Goal: Information Seeking & Learning: Find specific fact

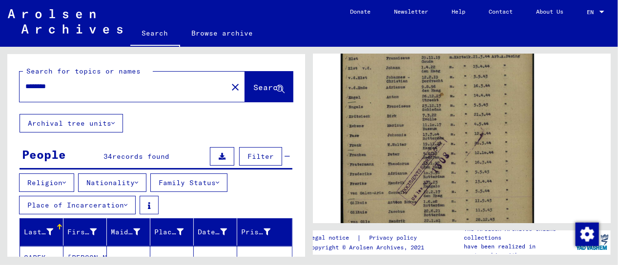
drag, startPoint x: 61, startPoint y: 88, endPoint x: 4, endPoint y: 82, distance: 56.4
click at [4, 82] on div "Search for topics or names ******** close Search Archival tree units People 34 …" at bounding box center [154, 152] width 309 height 210
paste input "******"
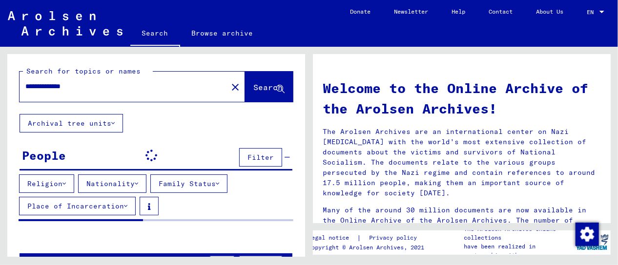
click at [38, 87] on input "**********" at bounding box center [120, 86] width 190 height 10
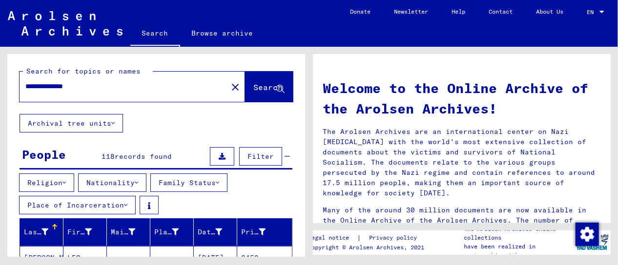
type input "**********"
click at [253, 88] on span "Search" at bounding box center [267, 87] width 29 height 10
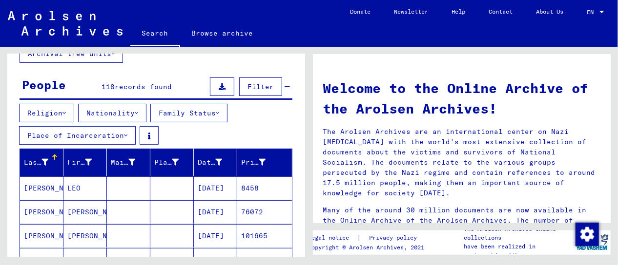
scroll to position [117, 0]
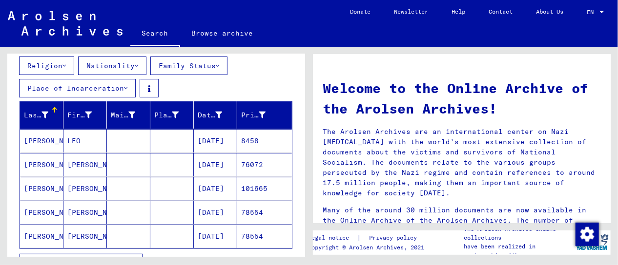
click at [226, 167] on mat-cell "[DATE]" at bounding box center [215, 164] width 43 height 23
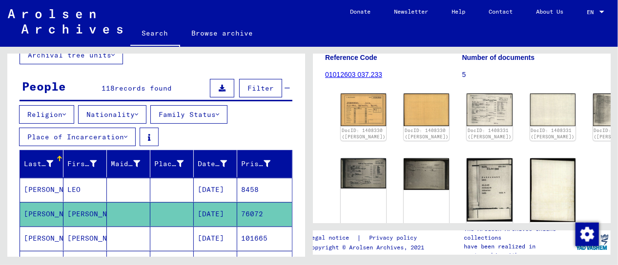
scroll to position [146, 0]
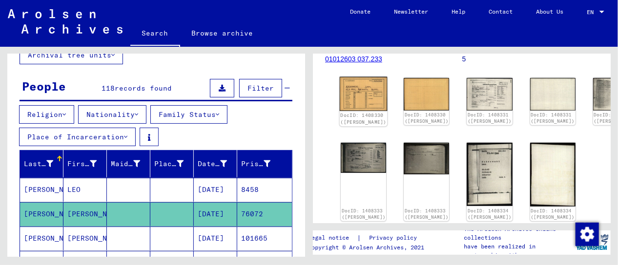
click at [356, 91] on img at bounding box center [364, 94] width 48 height 34
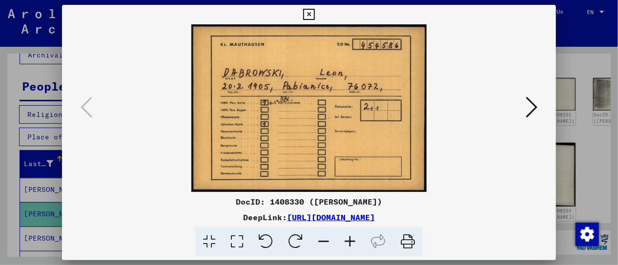
click at [356, 91] on img at bounding box center [309, 108] width 428 height 168
click at [534, 111] on icon at bounding box center [531, 107] width 12 height 23
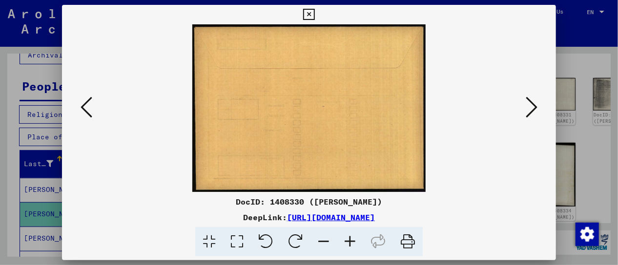
click at [534, 111] on icon at bounding box center [531, 107] width 12 height 23
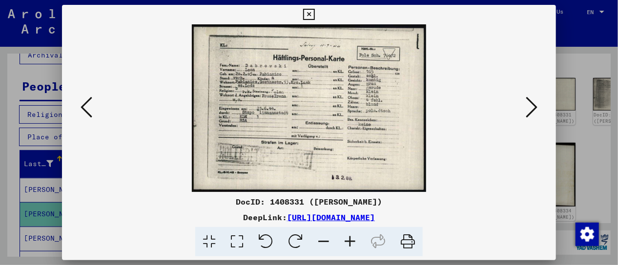
click at [235, 246] on icon at bounding box center [237, 242] width 28 height 30
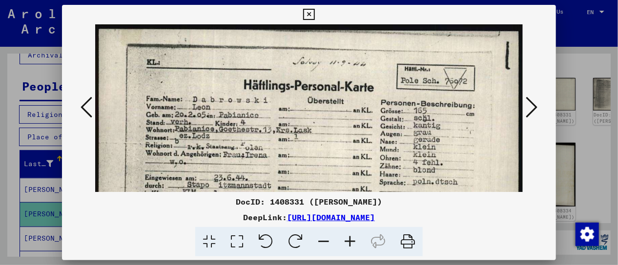
click at [349, 244] on icon at bounding box center [350, 242] width 26 height 30
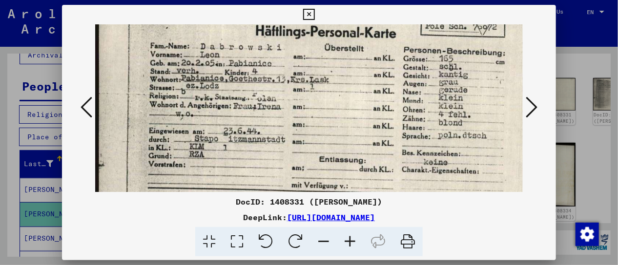
scroll to position [61, 0]
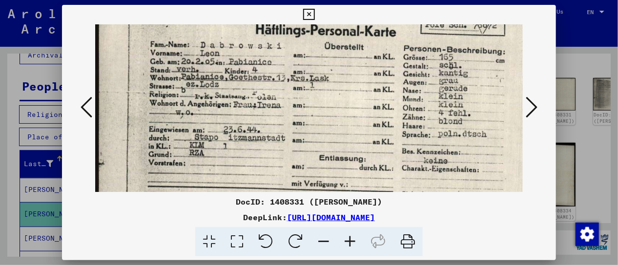
drag, startPoint x: 346, startPoint y: 178, endPoint x: 369, endPoint y: 118, distance: 64.1
click at [369, 118] on img at bounding box center [326, 129] width 462 height 330
click at [529, 105] on icon at bounding box center [531, 107] width 12 height 23
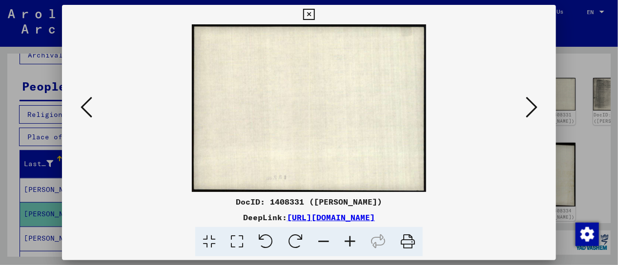
click at [529, 105] on icon at bounding box center [531, 107] width 12 height 23
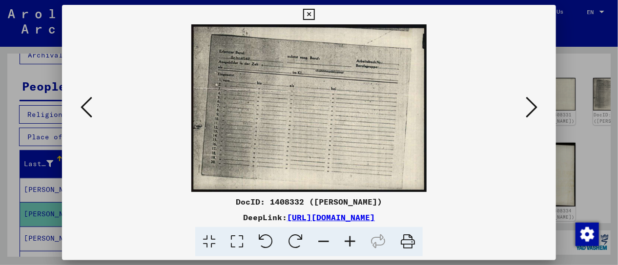
click at [529, 105] on icon at bounding box center [531, 107] width 12 height 23
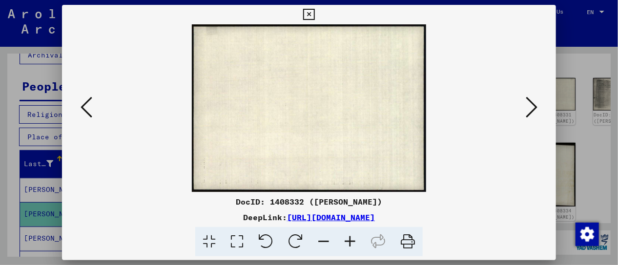
click at [529, 105] on icon at bounding box center [531, 107] width 12 height 23
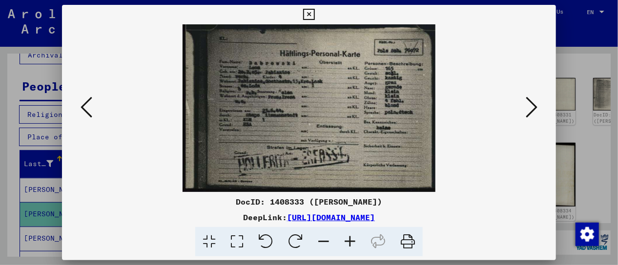
click at [234, 238] on icon at bounding box center [237, 242] width 28 height 30
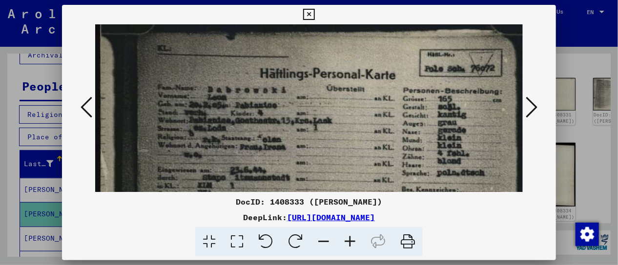
click at [536, 100] on icon at bounding box center [531, 107] width 12 height 23
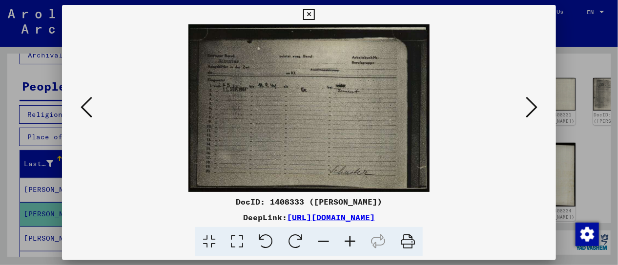
click at [347, 242] on icon at bounding box center [350, 242] width 26 height 30
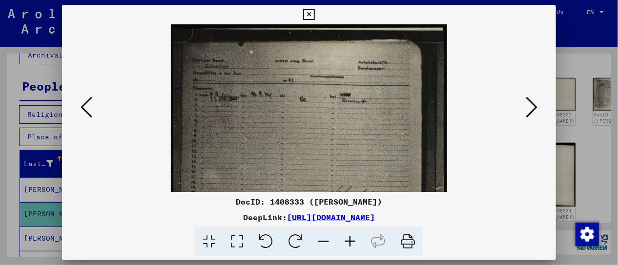
click at [347, 242] on icon at bounding box center [350, 242] width 26 height 30
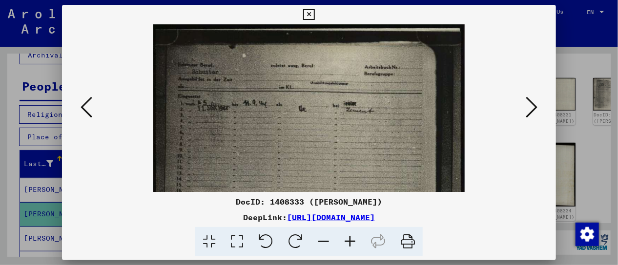
click at [239, 245] on icon at bounding box center [237, 242] width 28 height 30
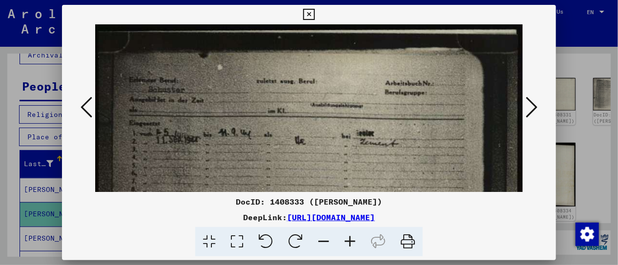
click at [532, 108] on icon at bounding box center [531, 107] width 12 height 23
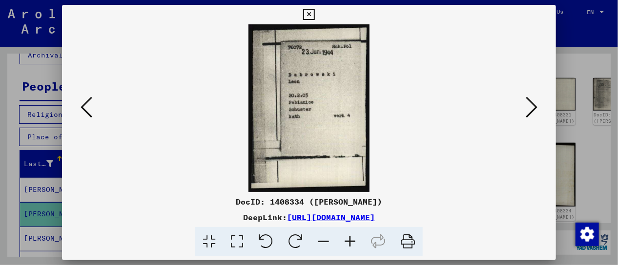
click at [242, 242] on icon at bounding box center [237, 242] width 28 height 30
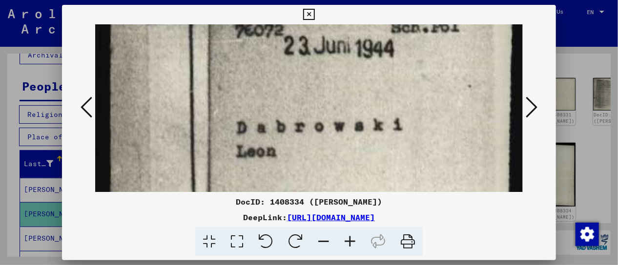
scroll to position [92, 0]
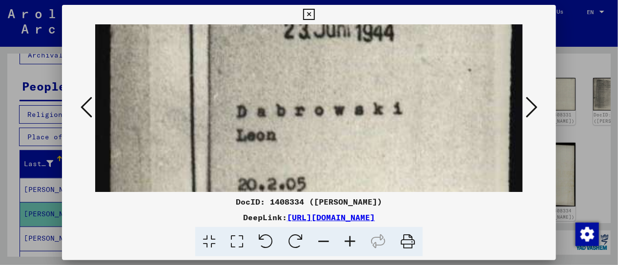
drag, startPoint x: 420, startPoint y: 164, endPoint x: 429, endPoint y: 72, distance: 92.7
click at [429, 72] on img at bounding box center [309, 230] width 428 height 595
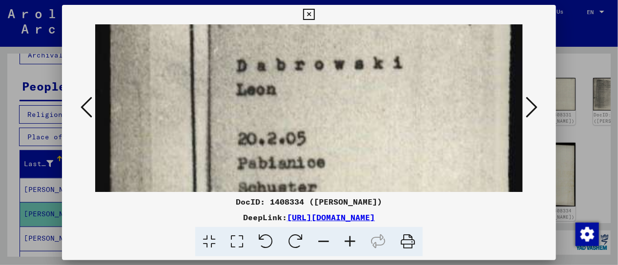
drag, startPoint x: 391, startPoint y: 152, endPoint x: 402, endPoint y: 107, distance: 46.2
click at [402, 107] on img at bounding box center [309, 184] width 428 height 595
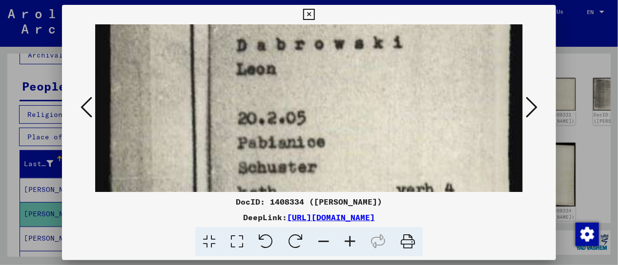
scroll to position [204, 0]
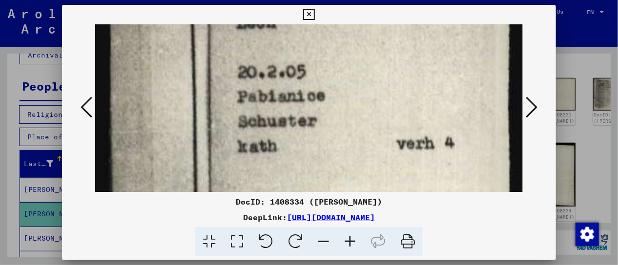
drag, startPoint x: 381, startPoint y: 163, endPoint x: 394, endPoint y: 103, distance: 62.0
click at [394, 103] on img at bounding box center [309, 117] width 428 height 595
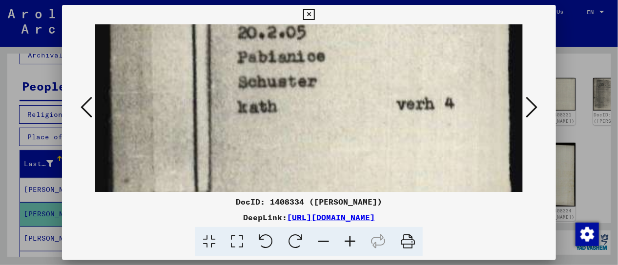
scroll to position [250, 0]
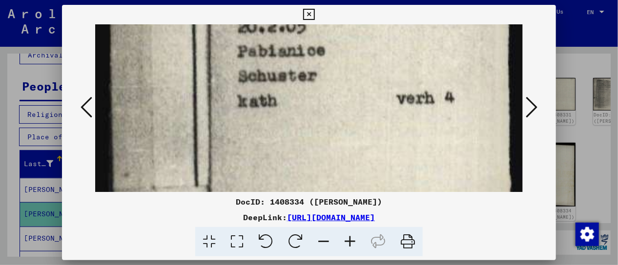
drag, startPoint x: 353, startPoint y: 163, endPoint x: 365, endPoint y: 119, distance: 46.5
click at [365, 119] on img at bounding box center [309, 72] width 428 height 595
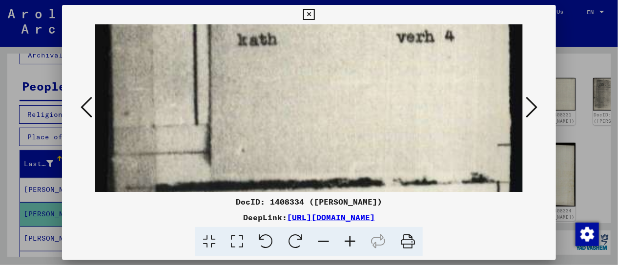
scroll to position [316, 0]
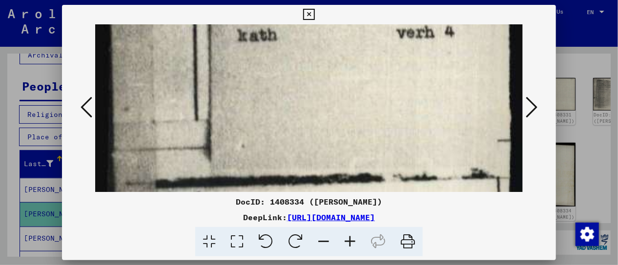
drag, startPoint x: 343, startPoint y: 165, endPoint x: 357, endPoint y: 101, distance: 64.9
click at [357, 101] on img at bounding box center [309, 6] width 428 height 595
click at [529, 112] on icon at bounding box center [531, 107] width 12 height 23
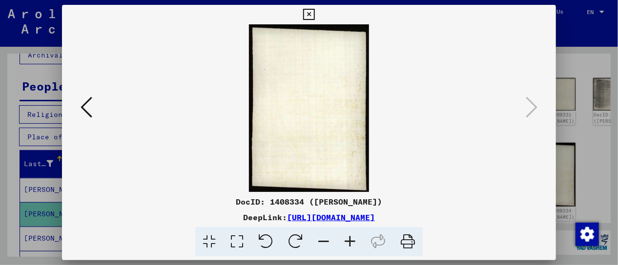
click at [306, 14] on icon at bounding box center [308, 15] width 11 height 12
